Goal: Task Accomplishment & Management: Use online tool/utility

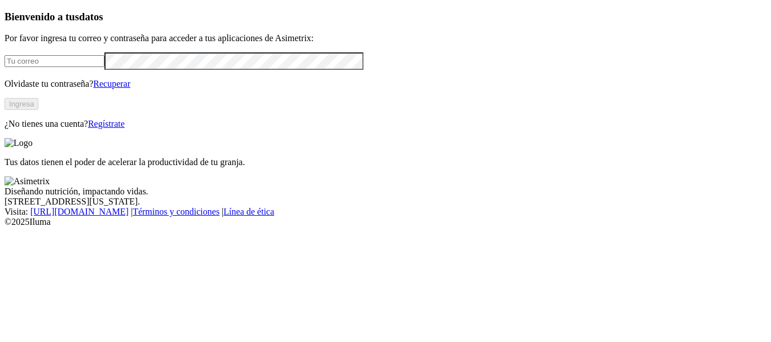
type input "[PERSON_NAME][EMAIL_ADDRESS][PERSON_NAME][DOMAIN_NAME]"
click at [38, 110] on button "Ingresa" at bounding box center [22, 104] width 34 height 12
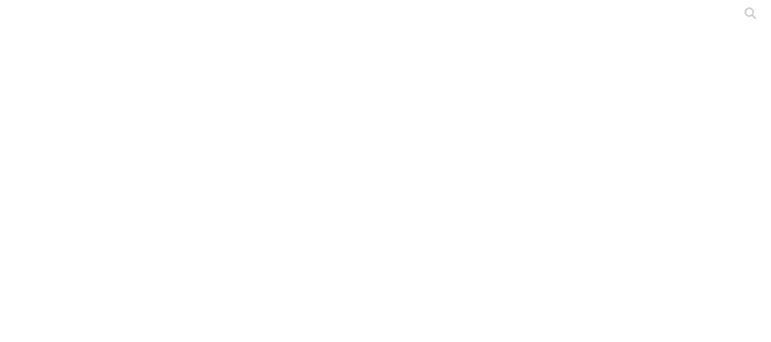
type input "Ofrenda Semana 75"
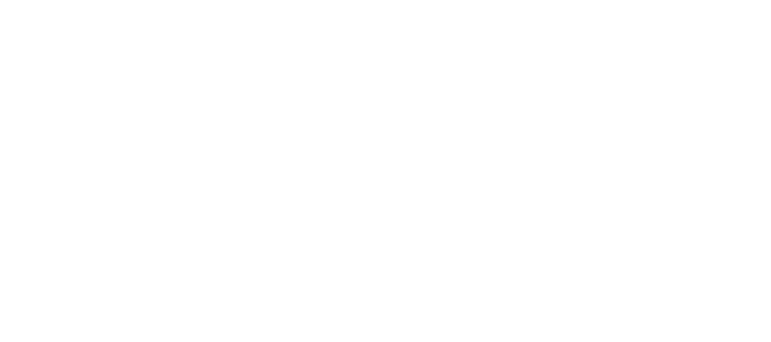
type input "OFRENDA COMPLETO 100 SEMANAS"
